Goal: Check status: Check status

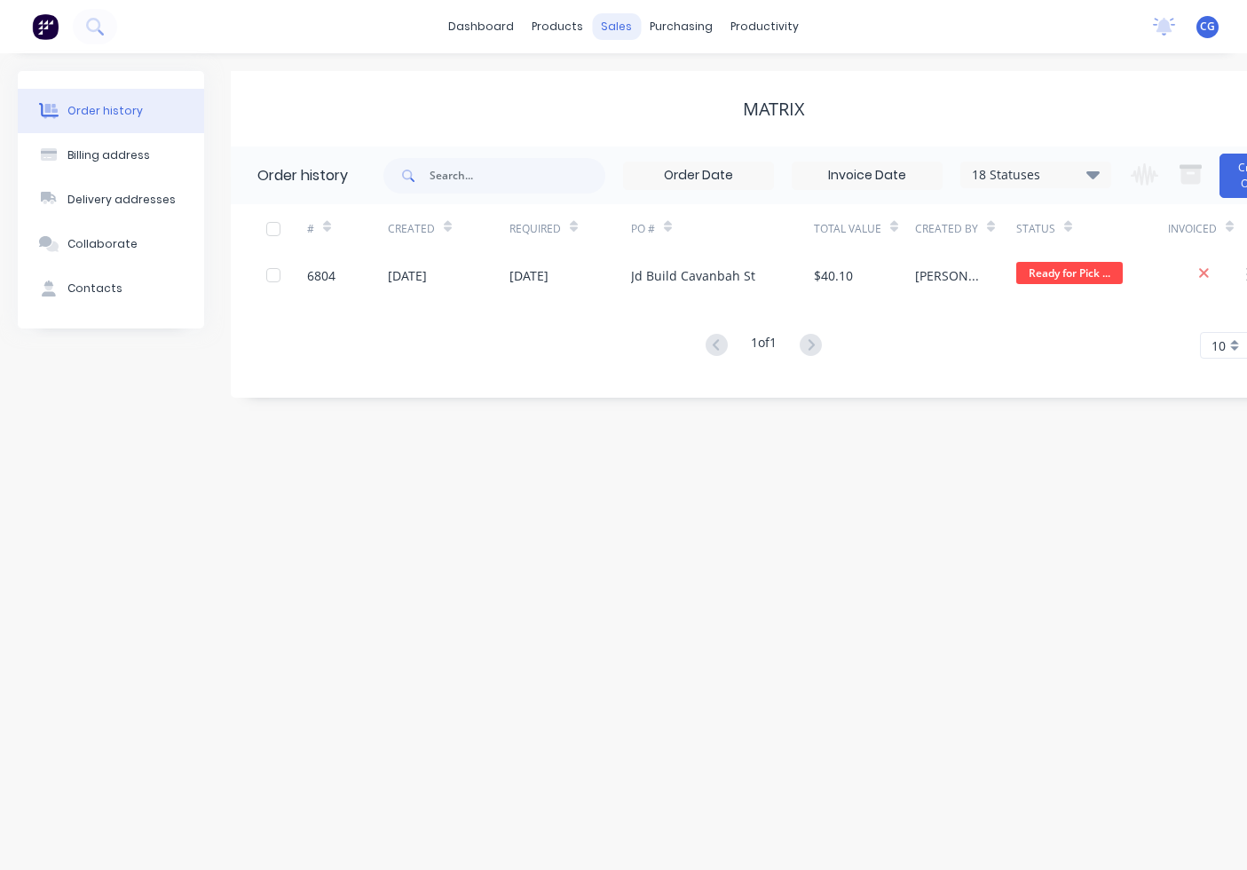
click at [622, 22] on div "sales" at bounding box center [616, 26] width 49 height 27
click at [648, 90] on div "Sales Orders" at bounding box center [682, 85] width 73 height 16
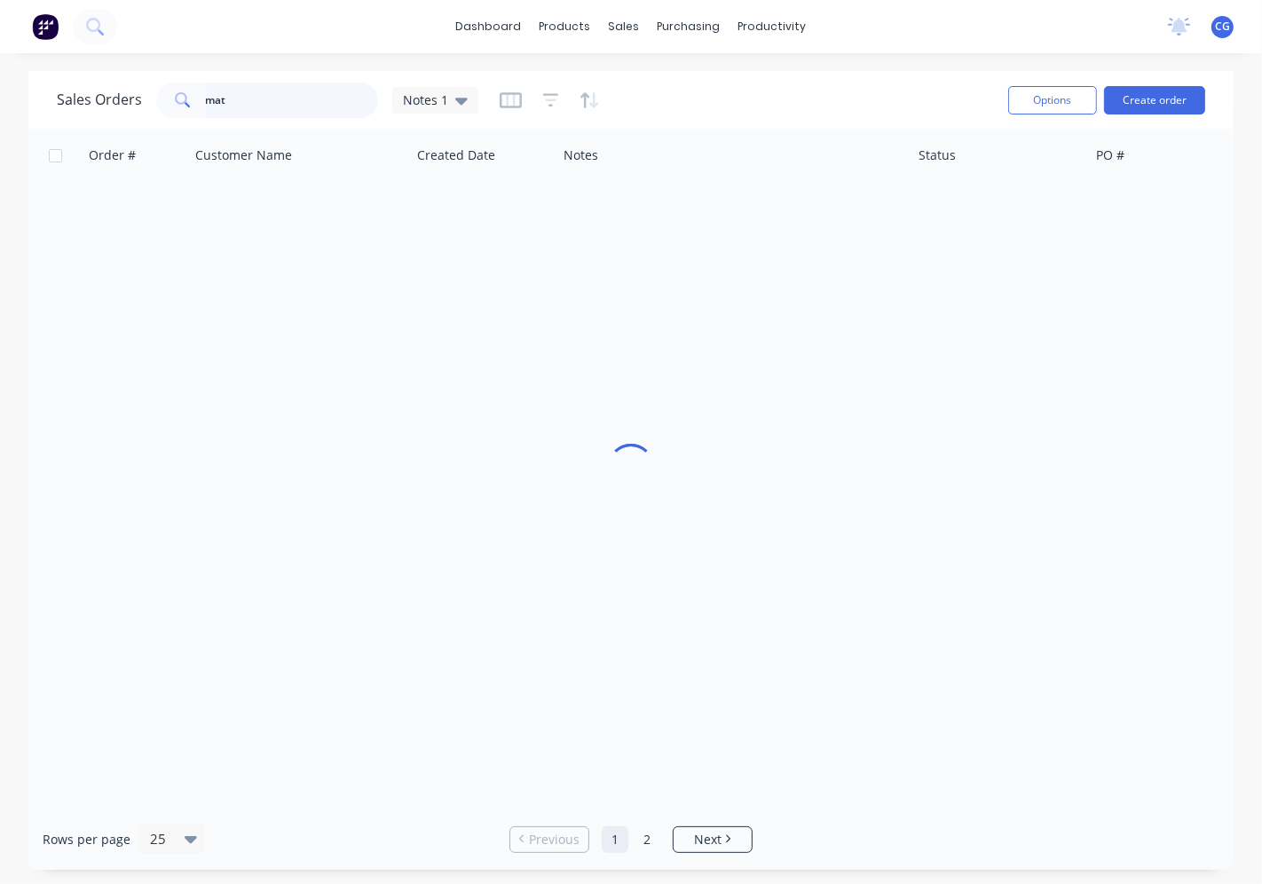
click at [279, 91] on input "mat" at bounding box center [292, 101] width 173 height 36
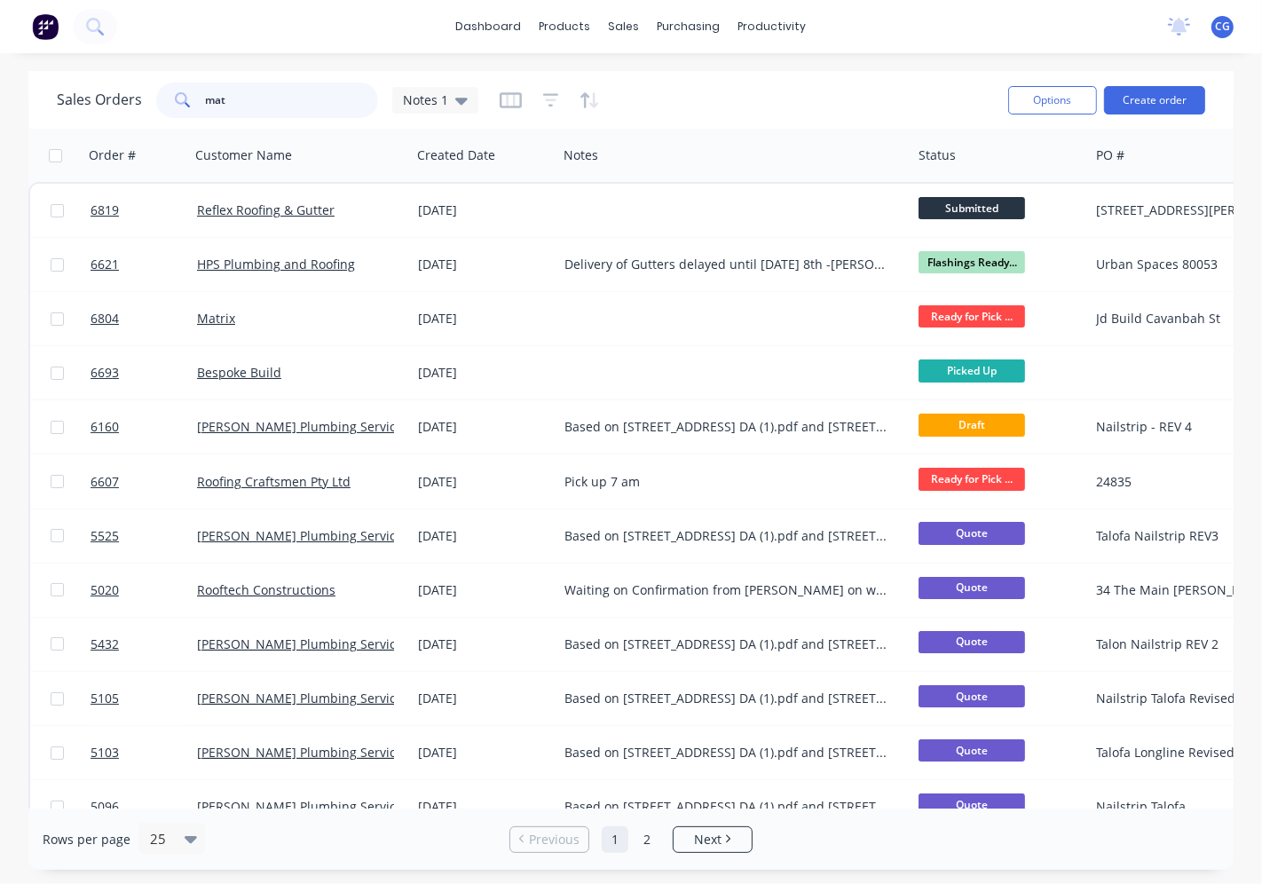
click at [247, 109] on input "mat" at bounding box center [292, 101] width 173 height 36
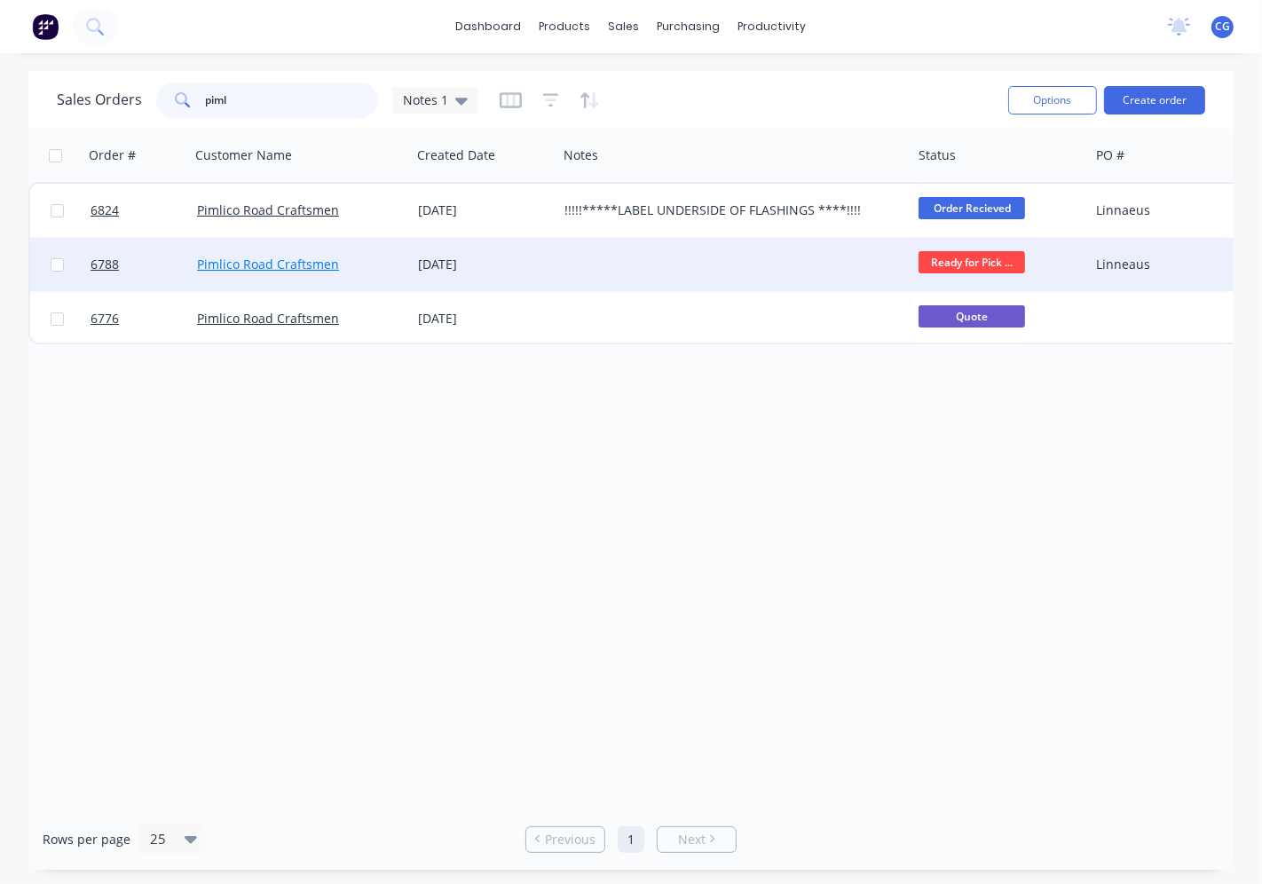
type input "piml"
click at [315, 262] on link "Pimlico Road Craftsmen" at bounding box center [268, 264] width 142 height 17
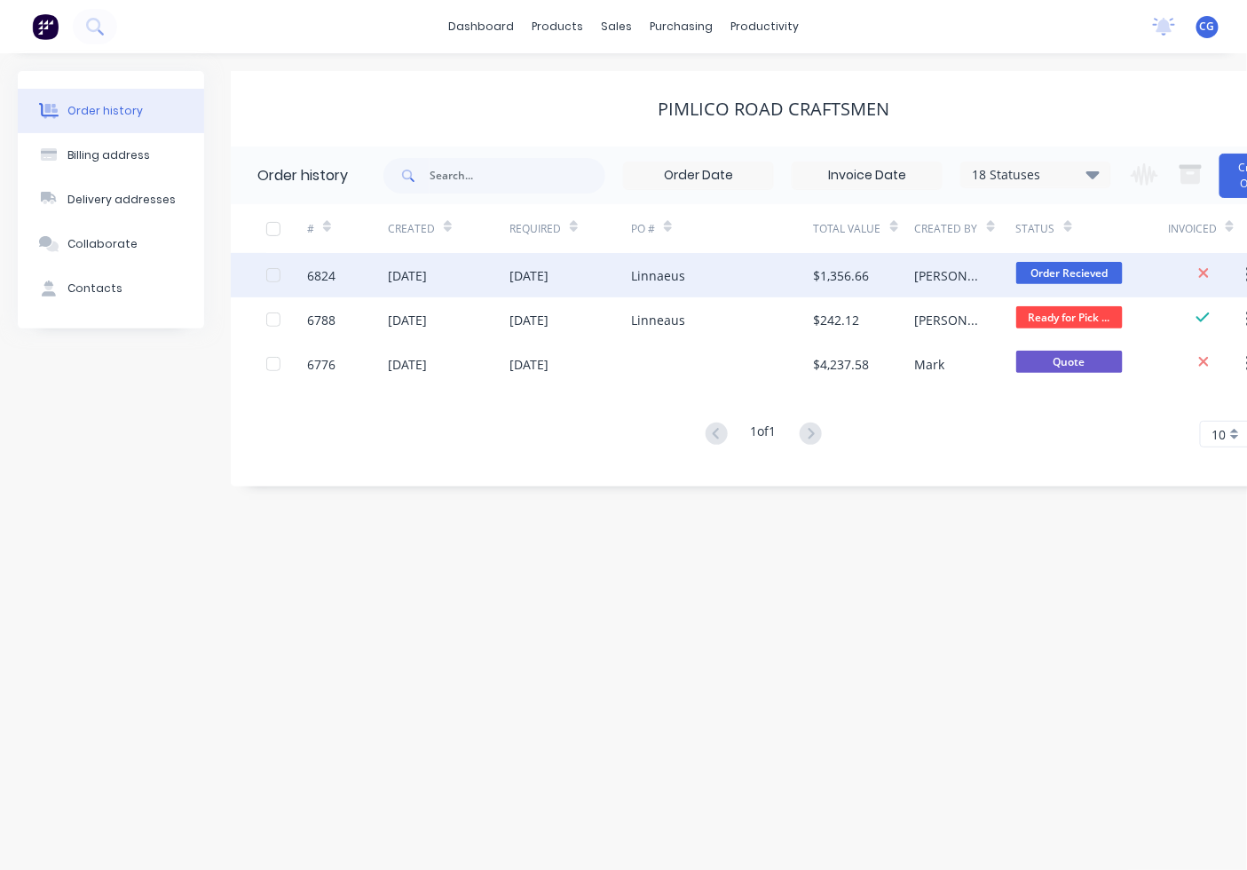
click at [695, 284] on div "Linnaeus" at bounding box center [722, 275] width 183 height 44
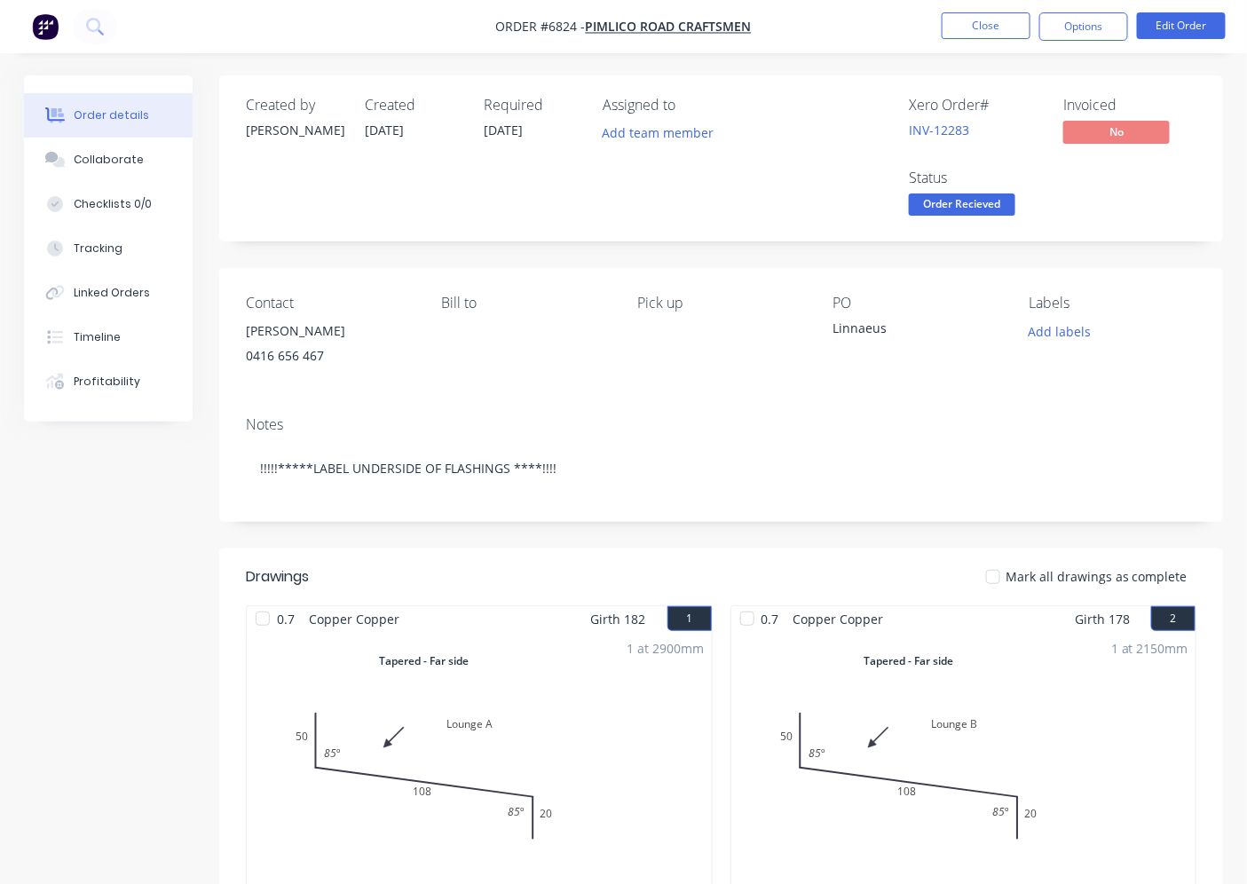
click at [969, 200] on span "Order Recieved" at bounding box center [962, 205] width 107 height 22
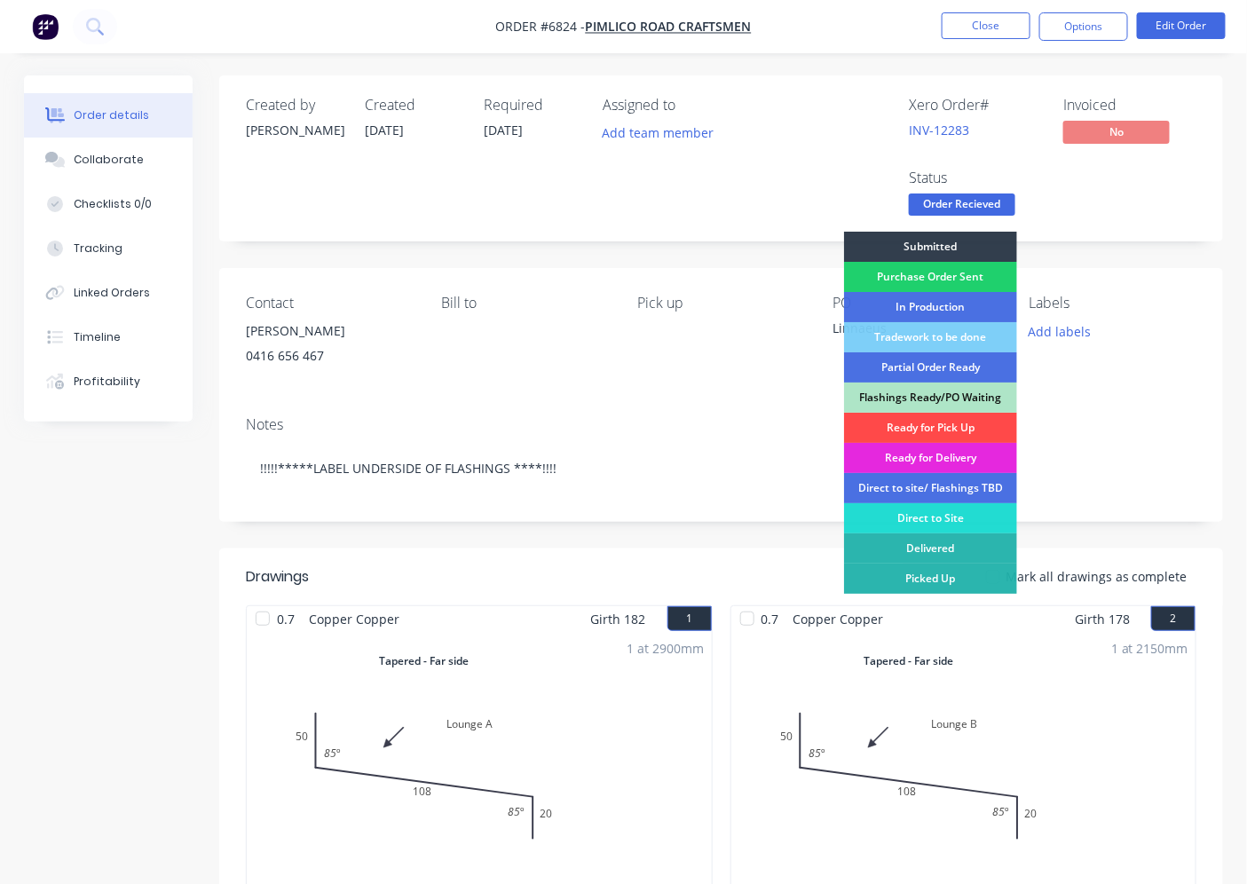
click at [923, 423] on div "Ready for Pick Up" at bounding box center [930, 428] width 173 height 30
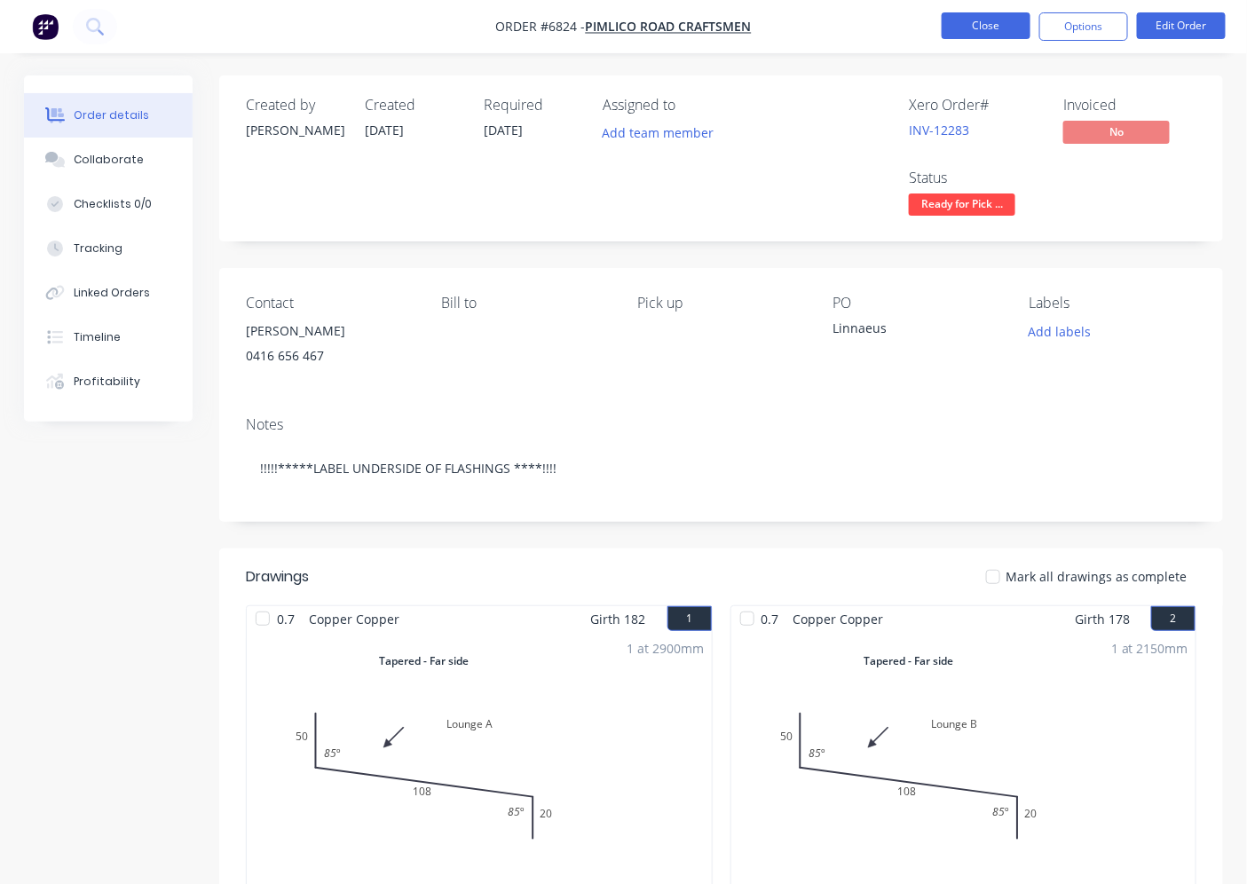
click at [956, 38] on nav "Order #6824 - Pimlico Road Craftsmen Close Options Edit Order" at bounding box center [623, 26] width 1247 height 53
click at [956, 38] on button "Close" at bounding box center [986, 25] width 89 height 27
